Goal: Information Seeking & Learning: Find specific fact

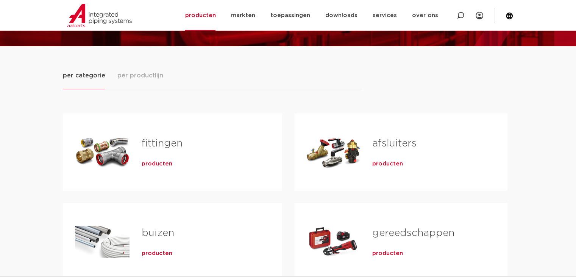
scroll to position [76, 0]
click at [156, 163] on span "producten" at bounding box center [157, 164] width 31 height 8
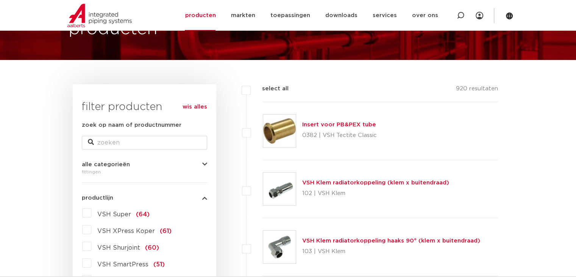
scroll to position [76, 0]
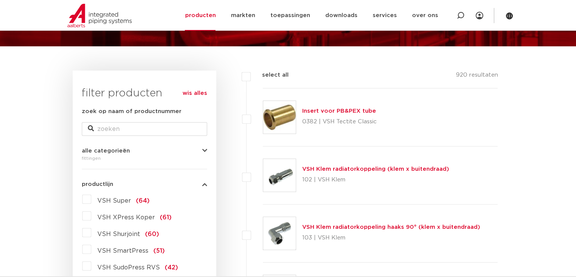
click at [122, 215] on span "VSH XPress Koper" at bounding box center [126, 217] width 58 height 6
click at [0, 0] on input "VSH XPress Koper (61)" at bounding box center [0, 0] width 0 height 0
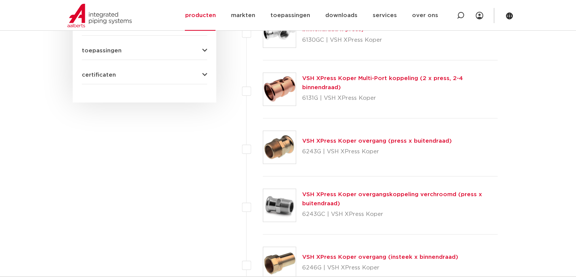
scroll to position [455, 0]
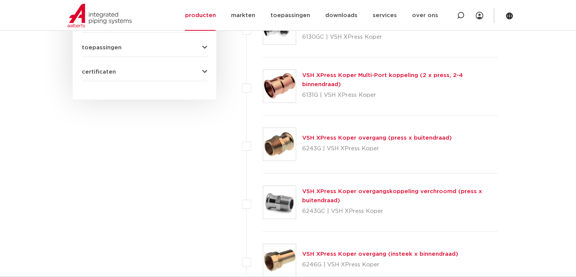
click at [394, 136] on link "VSH XPress Koper overgang (press x buitendraad)" at bounding box center [377, 138] width 150 height 6
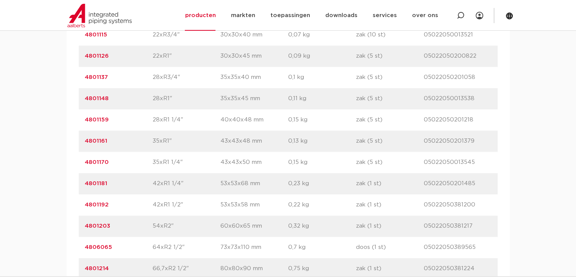
scroll to position [720, 0]
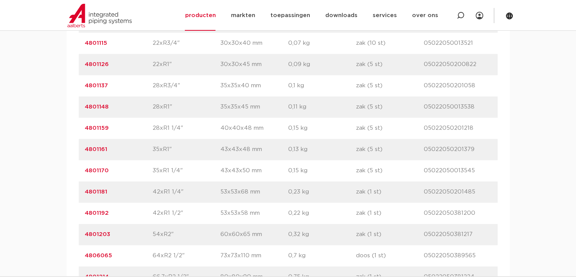
drag, startPoint x: 120, startPoint y: 214, endPoint x: 80, endPoint y: 214, distance: 39.4
click at [80, 214] on div "artikelnummer 4801192 afmeting 42xR1 1/2" afmetingen 53x53x58 mm gewicht 0,22 k…" at bounding box center [288, 212] width 419 height 21
copy link "4801192"
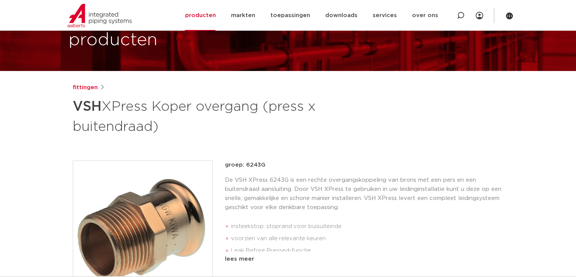
scroll to position [0, 0]
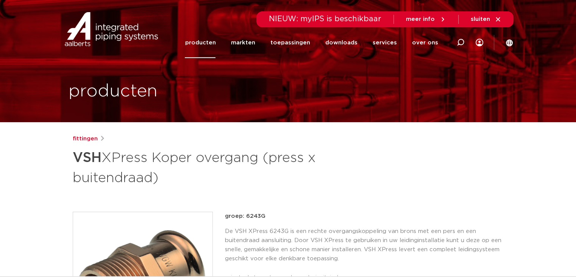
drag, startPoint x: 76, startPoint y: 158, endPoint x: 164, endPoint y: 180, distance: 91.0
click at [164, 180] on h1 "VSH XPress Koper overgang (press x buitendraad)" at bounding box center [215, 166] width 284 height 41
copy h1 "VSH XPress Koper overgang (press x buitendraad)"
click at [91, 138] on link "fittingen" at bounding box center [85, 138] width 25 height 9
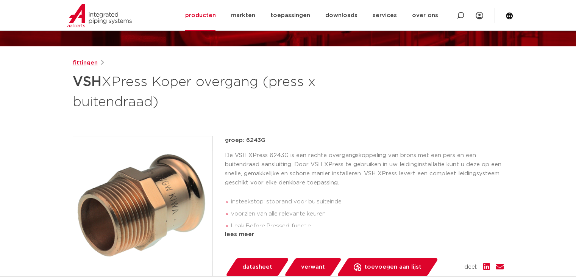
click at [91, 64] on link "fittingen" at bounding box center [85, 62] width 25 height 9
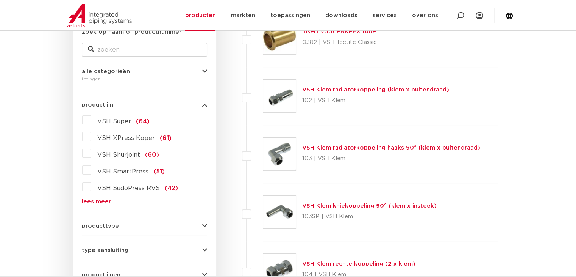
scroll to position [152, 0]
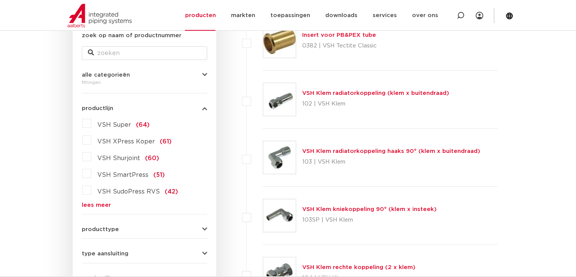
click at [121, 142] on span "VSH XPress Koper" at bounding box center [126, 141] width 58 height 6
click at [0, 0] on input "VSH XPress Koper (61)" at bounding box center [0, 0] width 0 height 0
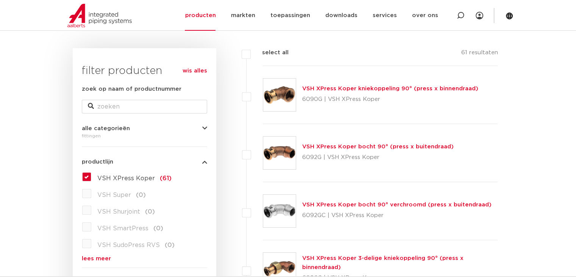
scroll to position [38, 0]
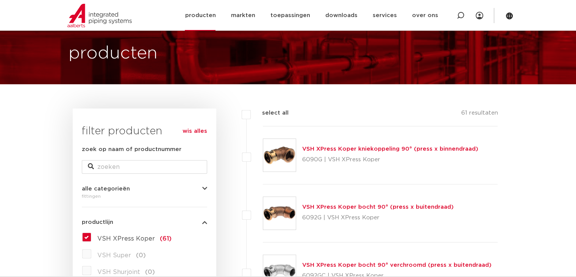
click at [216, 16] on link "producten" at bounding box center [200, 15] width 31 height 31
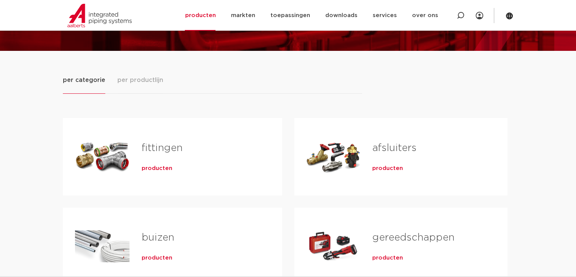
scroll to position [76, 0]
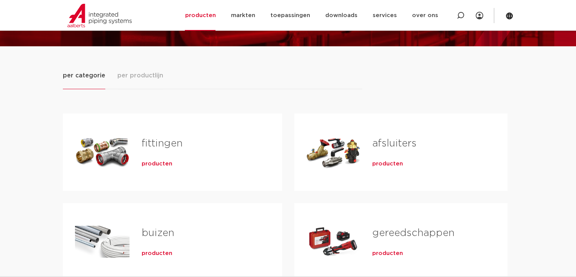
click at [391, 163] on span "producten" at bounding box center [387, 164] width 31 height 8
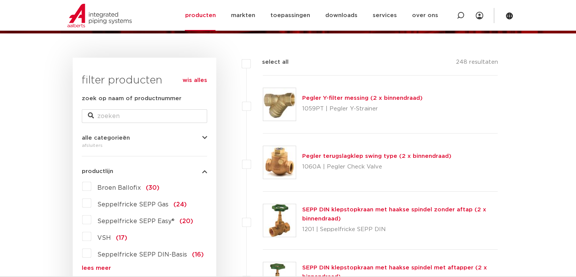
scroll to position [189, 0]
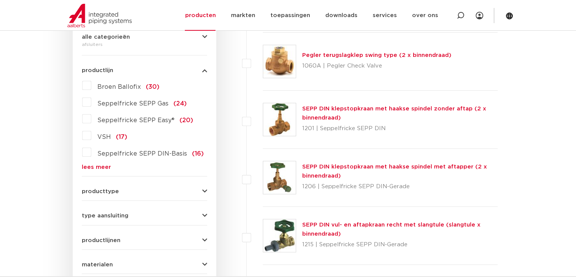
click at [85, 167] on link "lees meer" at bounding box center [144, 167] width 125 height 6
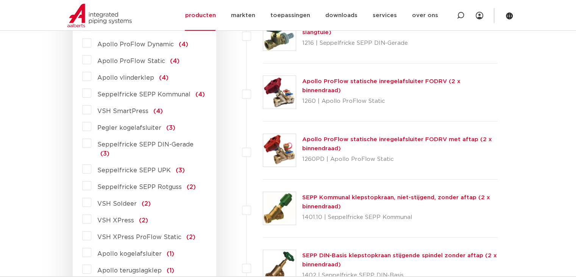
scroll to position [455, 0]
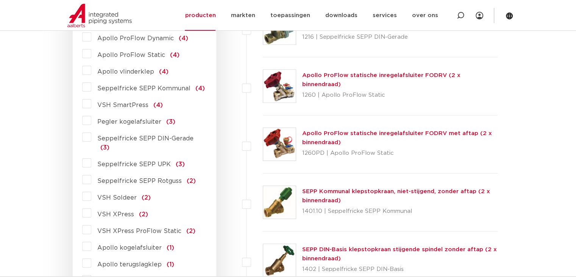
click at [394, 83] on div "Apollo ProFlow statische inregelafsluiter FODRV (2 x binnendraad) 1260 | Apollo…" at bounding box center [400, 86] width 196 height 30
click at [394, 81] on link "Apollo ProFlow statische inregelafsluiter FODRV (2 x binnendraad)" at bounding box center [381, 79] width 158 height 15
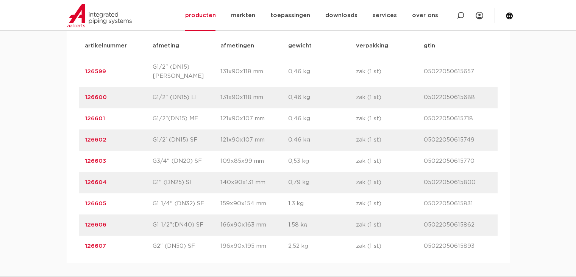
scroll to position [530, 0]
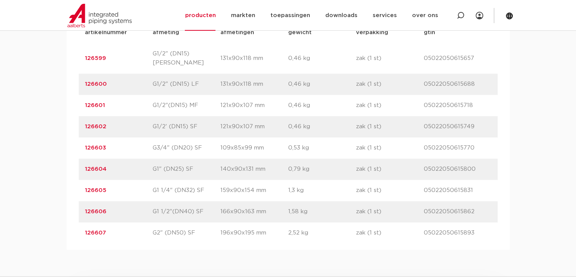
drag, startPoint x: 155, startPoint y: 203, endPoint x: 203, endPoint y: 202, distance: 48.5
click at [203, 207] on p "G1 1/2"(DN40) SF" at bounding box center [187, 211] width 68 height 9
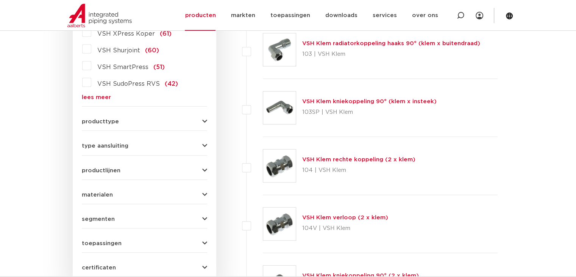
scroll to position [227, 0]
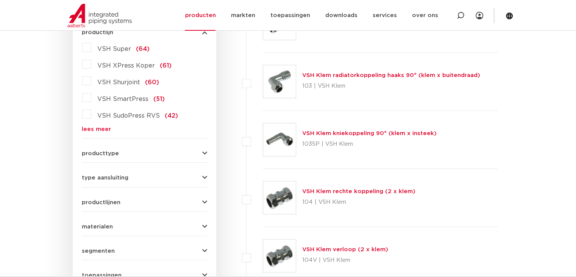
click at [92, 64] on label "VSH XPress Koper (61)" at bounding box center [131, 64] width 80 height 12
click at [0, 0] on input "VSH XPress Koper (61)" at bounding box center [0, 0] width 0 height 0
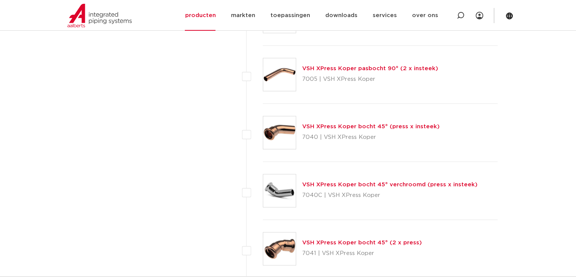
scroll to position [1737, 0]
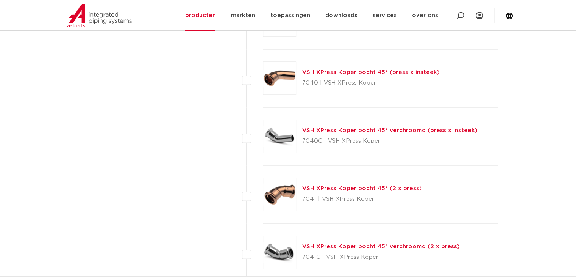
click at [379, 185] on link "VSH XPress Koper bocht 45° (2 x press)" at bounding box center [362, 188] width 120 height 6
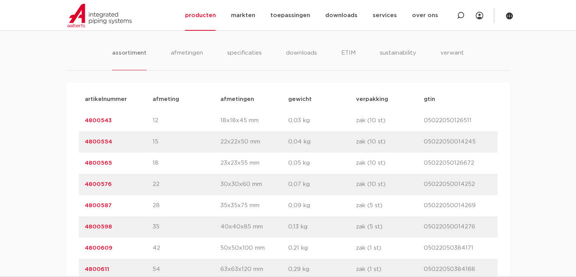
scroll to position [530, 0]
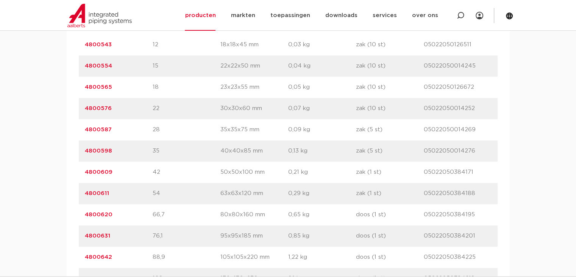
drag, startPoint x: 119, startPoint y: 194, endPoint x: 83, endPoint y: 197, distance: 35.3
click at [83, 197] on div "artikelnummer 4800611 afmeting 54 afmetingen 63x63x120 mm gewicht 0,29 kg verpa…" at bounding box center [288, 193] width 419 height 21
copy link "4800611"
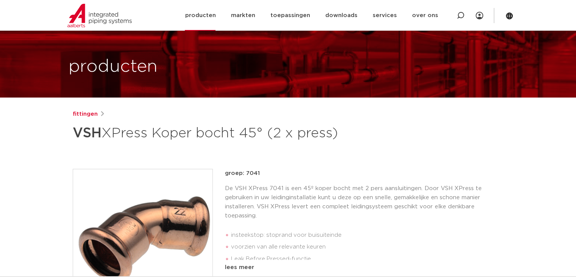
scroll to position [38, 0]
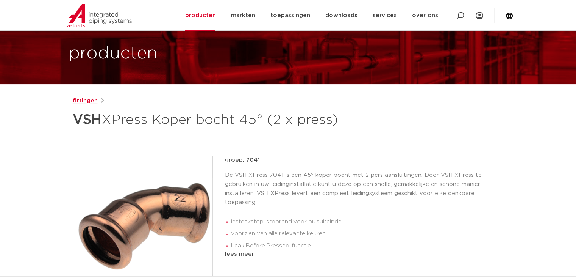
click at [88, 100] on link "fittingen" at bounding box center [85, 100] width 25 height 9
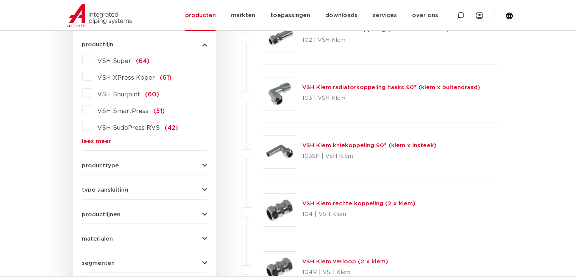
scroll to position [183, 0]
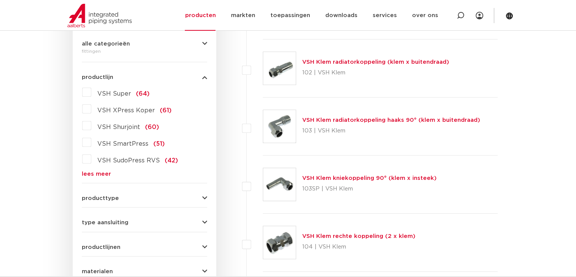
click at [91, 109] on label "VSH XPress Koper (61)" at bounding box center [131, 109] width 80 height 12
click at [0, 0] on input "VSH XPress Koper (61)" at bounding box center [0, 0] width 0 height 0
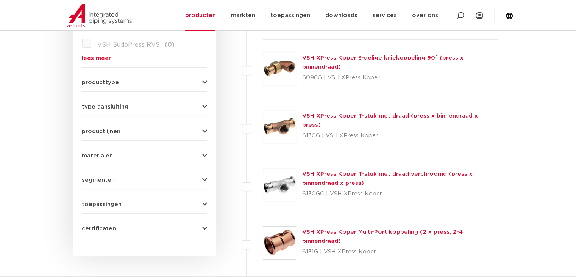
scroll to position [296, 0]
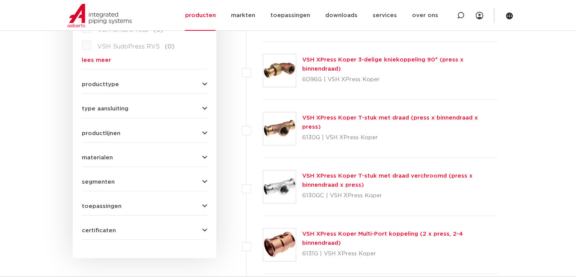
click at [202, 87] on form "zoek op naam of productnummer alle categorieën fittingen fittingen afsluiters b…" at bounding box center [144, 62] width 125 height 353
click at [203, 85] on icon "button" at bounding box center [204, 84] width 5 height 6
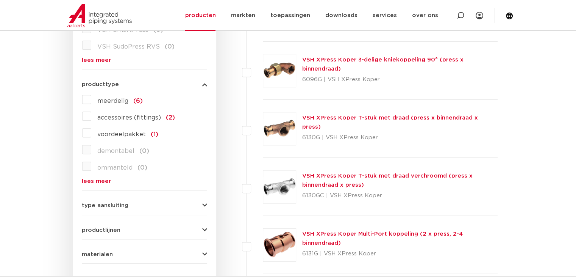
click at [203, 85] on icon "button" at bounding box center [204, 84] width 5 height 6
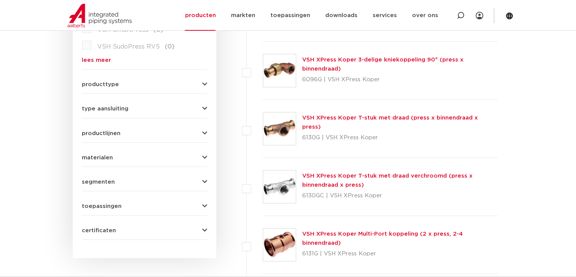
click at [200, 103] on div "type aansluiting press (53) buiseind (14) Rp - binnendraad cilindrisch (BSPT) (…" at bounding box center [144, 106] width 125 height 12
click at [206, 106] on icon "button" at bounding box center [204, 109] width 5 height 6
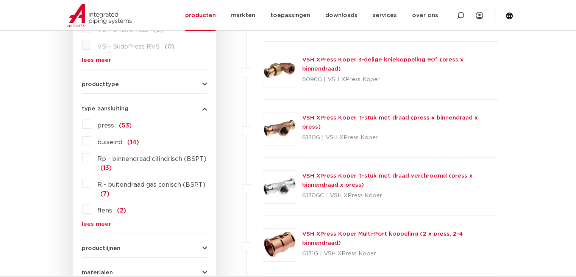
click at [91, 125] on label "press (53)" at bounding box center [111, 124] width 41 height 12
click at [0, 0] on input "press (53)" at bounding box center [0, 0] width 0 height 0
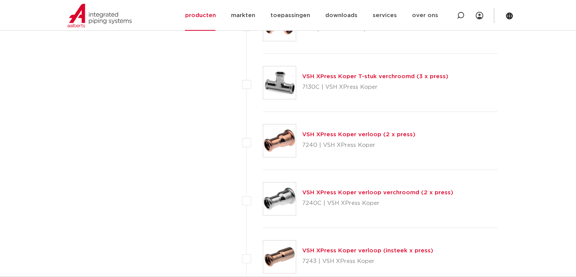
scroll to position [2380, 0]
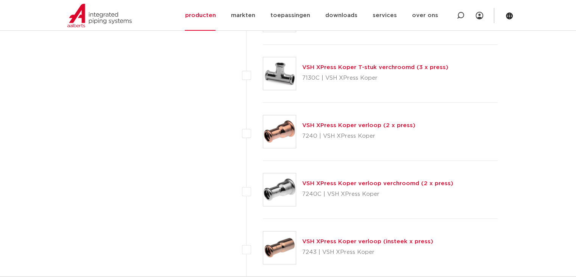
click at [392, 238] on link "VSH XPress Koper verloop (insteek x press)" at bounding box center [367, 241] width 131 height 6
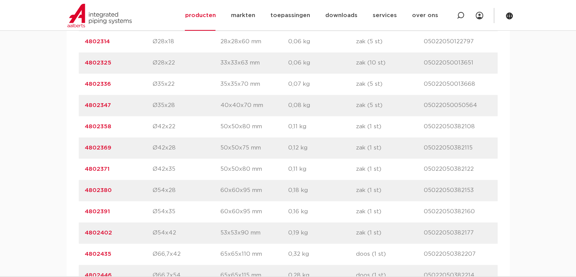
scroll to position [682, 0]
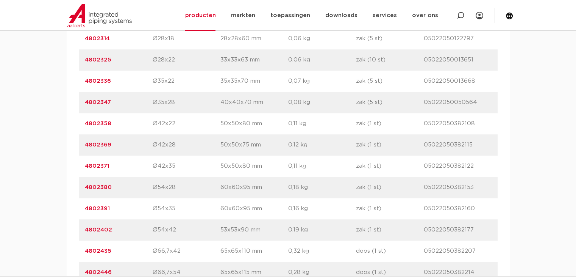
drag, startPoint x: 137, startPoint y: 230, endPoint x: 82, endPoint y: 231, distance: 55.3
click at [82, 231] on div "artikelnummer 4802402 afmeting Ø54x42 afmetingen 53x53x90 mm gewicht 0,19 kg ve…" at bounding box center [288, 229] width 419 height 21
copy link "4802402"
click at [140, 229] on p "4802402" at bounding box center [119, 229] width 68 height 9
